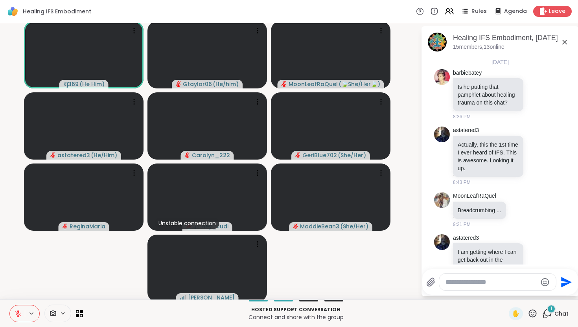
scroll to position [40, 0]
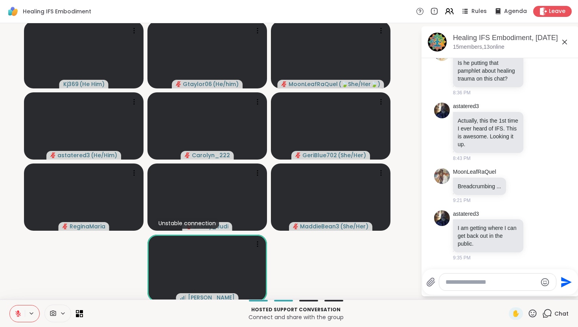
click at [18, 314] on icon at bounding box center [18, 314] width 6 height 6
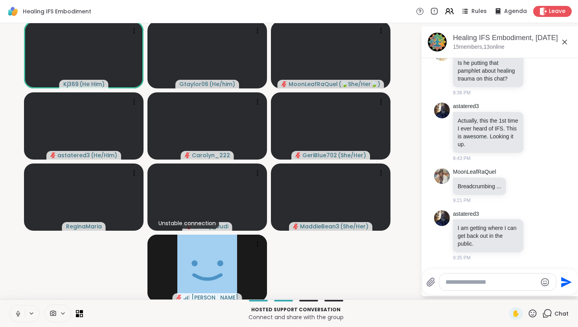
click at [4, 316] on div "Hosted support conversation Connect and share with the group ✋ Chat" at bounding box center [289, 314] width 578 height 28
click at [17, 312] on icon at bounding box center [18, 313] width 7 height 7
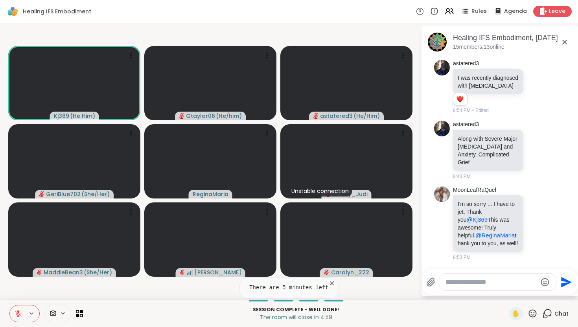
scroll to position [400, 0]
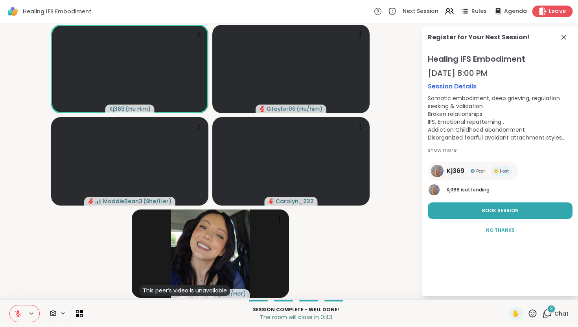
click at [549, 12] on span "Leave" at bounding box center [557, 11] width 17 height 8
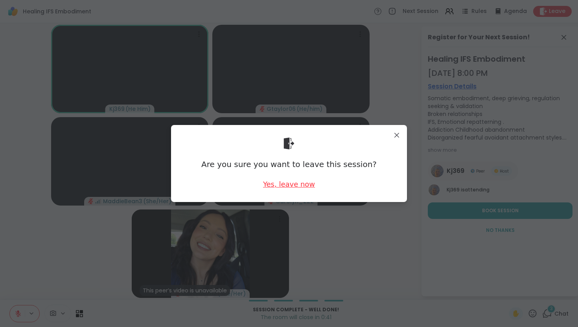
click at [301, 185] on div "Yes, leave now" at bounding box center [289, 184] width 52 height 10
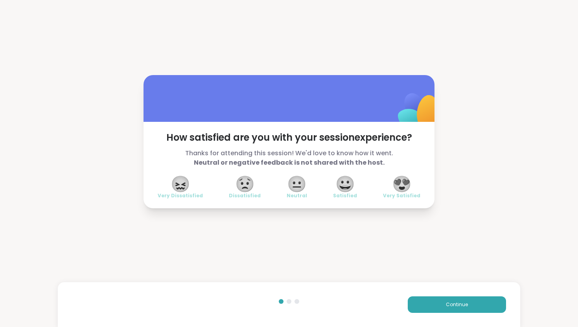
click at [402, 184] on span "😍" at bounding box center [402, 184] width 20 height 14
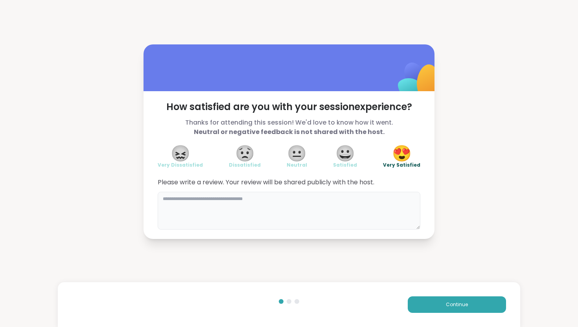
click at [167, 200] on textarea at bounding box center [289, 211] width 263 height 38
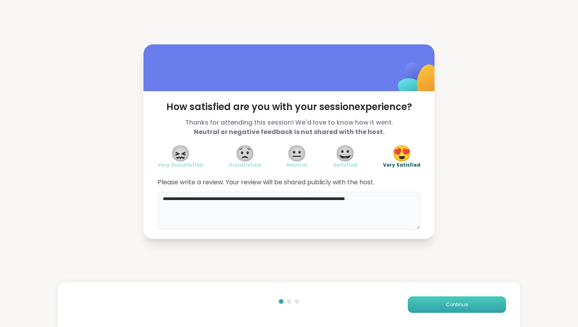
type textarea "**********"
click at [437, 305] on button "Continue" at bounding box center [457, 305] width 98 height 17
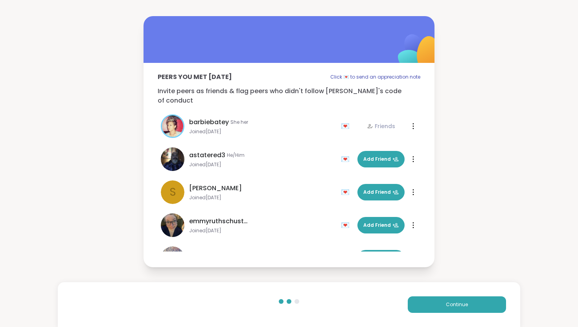
scroll to position [288, 0]
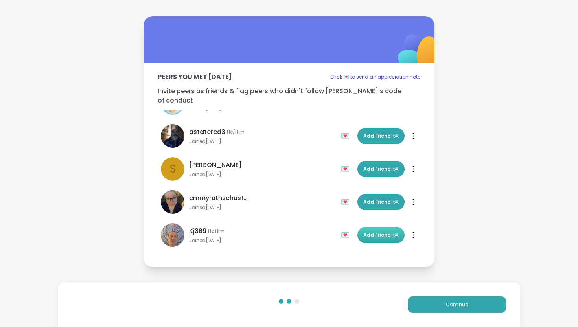
click at [369, 232] on span "Add Friend" at bounding box center [380, 235] width 35 height 7
click at [433, 303] on button "Continue" at bounding box center [457, 305] width 98 height 17
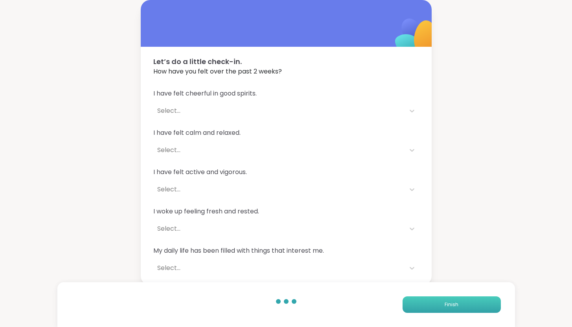
click at [433, 303] on button "Finish" at bounding box center [452, 305] width 98 height 17
